Goal: Information Seeking & Learning: Understand process/instructions

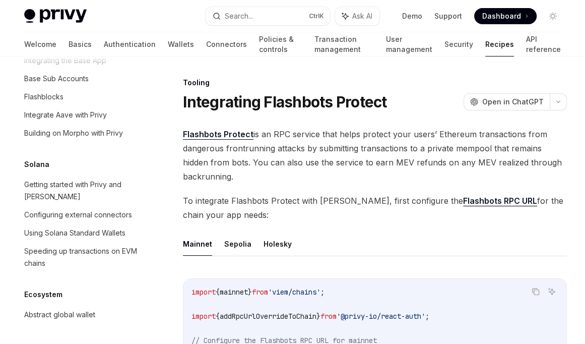
click at [463, 200] on link "Flashbots RPC URL" at bounding box center [500, 201] width 74 height 11
click at [104, 44] on link "Authentication" at bounding box center [130, 44] width 52 height 24
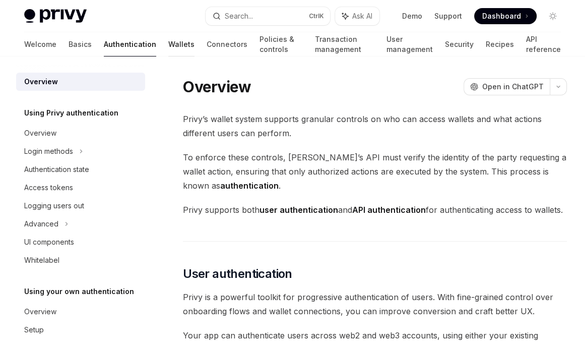
click at [168, 47] on link "Wallets" at bounding box center [181, 44] width 26 height 24
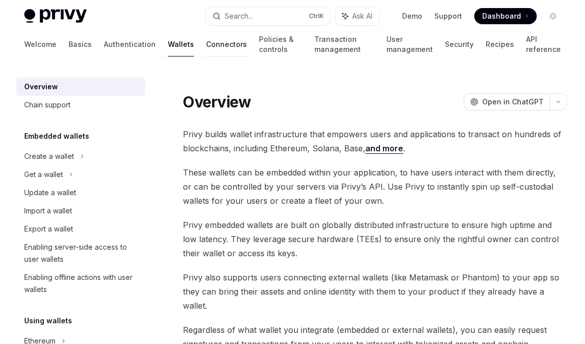
click at [206, 47] on link "Connectors" at bounding box center [226, 44] width 41 height 24
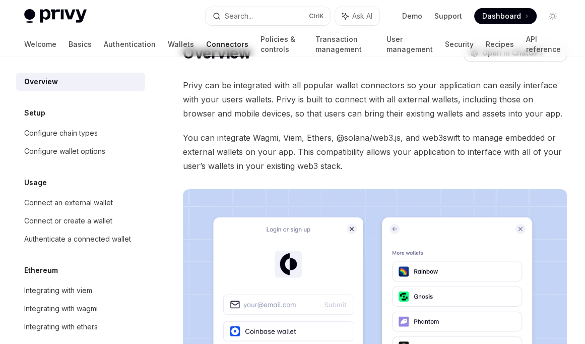
scroll to position [101, 0]
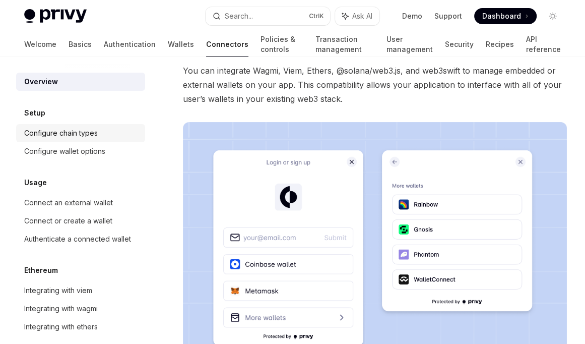
click at [61, 135] on div "Configure chain types" at bounding box center [61, 133] width 74 height 12
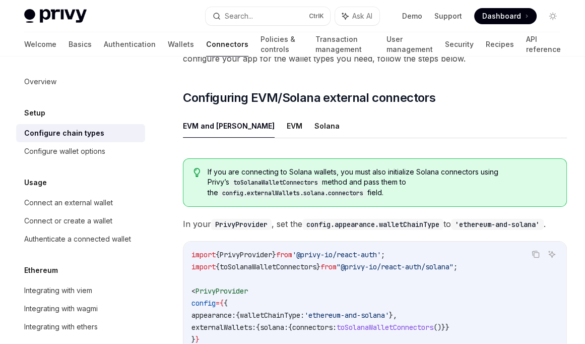
scroll to position [101, 0]
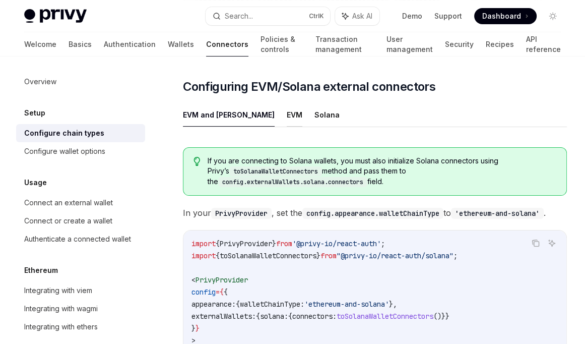
click at [287, 110] on button "EVM" at bounding box center [295, 115] width 16 height 24
type textarea "*"
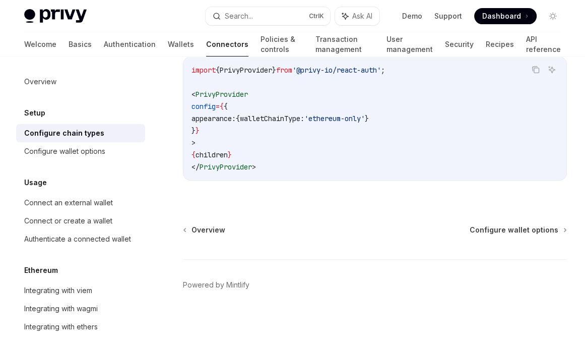
scroll to position [209, 0]
